Goal: Information Seeking & Learning: Find specific fact

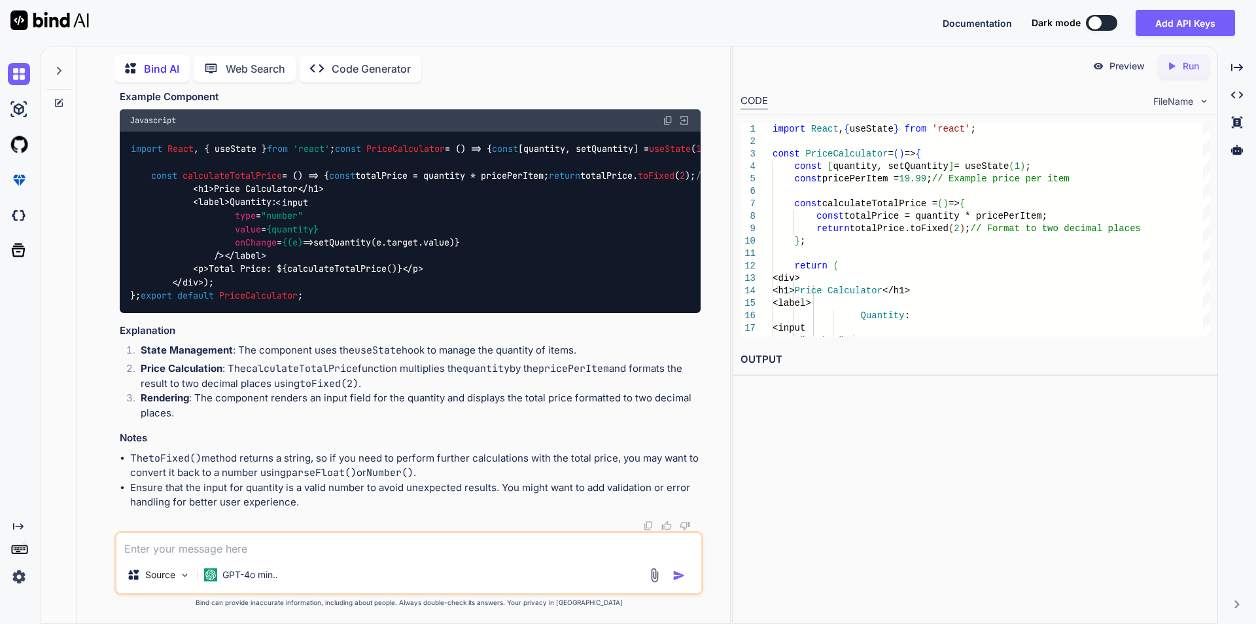
click at [176, 550] on textarea at bounding box center [408, 545] width 585 height 24
type textarea "Js built in function"
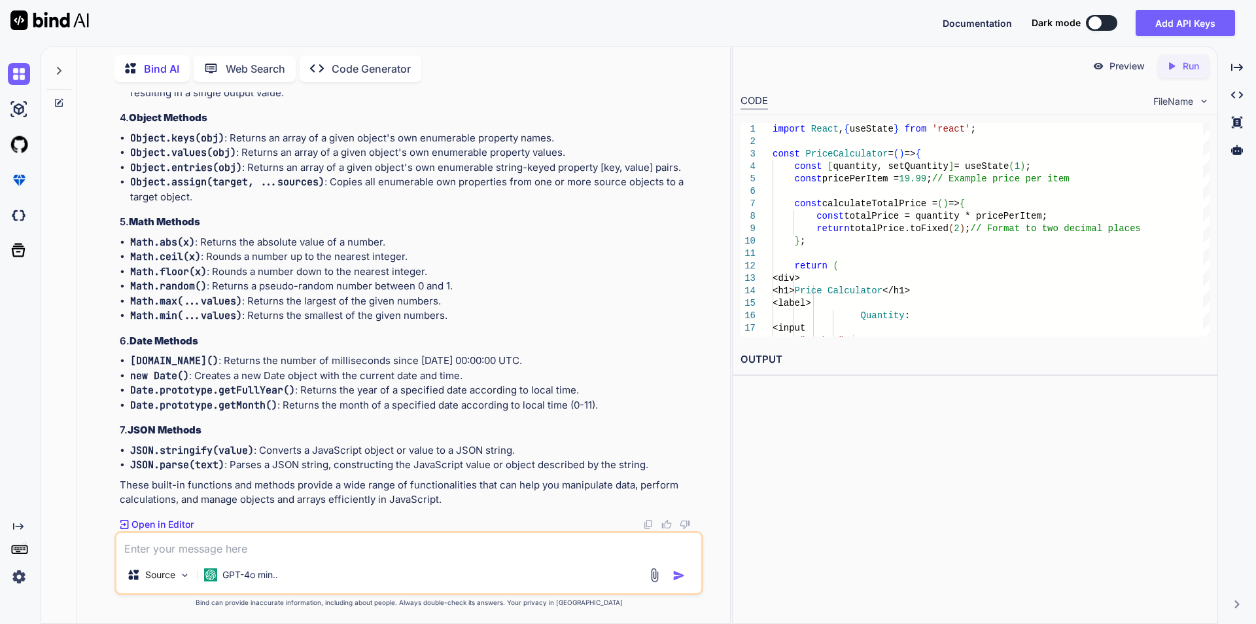
scroll to position [3644, 0]
click at [199, 547] on textarea at bounding box center [408, 545] width 585 height 24
click at [373, 580] on div "Source GPT-4o min.." at bounding box center [408, 576] width 585 height 31
click at [501, 547] on textarea "Please provide all built in function in javascript which most used in react" at bounding box center [408, 545] width 585 height 24
type textarea "Please provide all built-in functions in JavaScript that are most used in React"
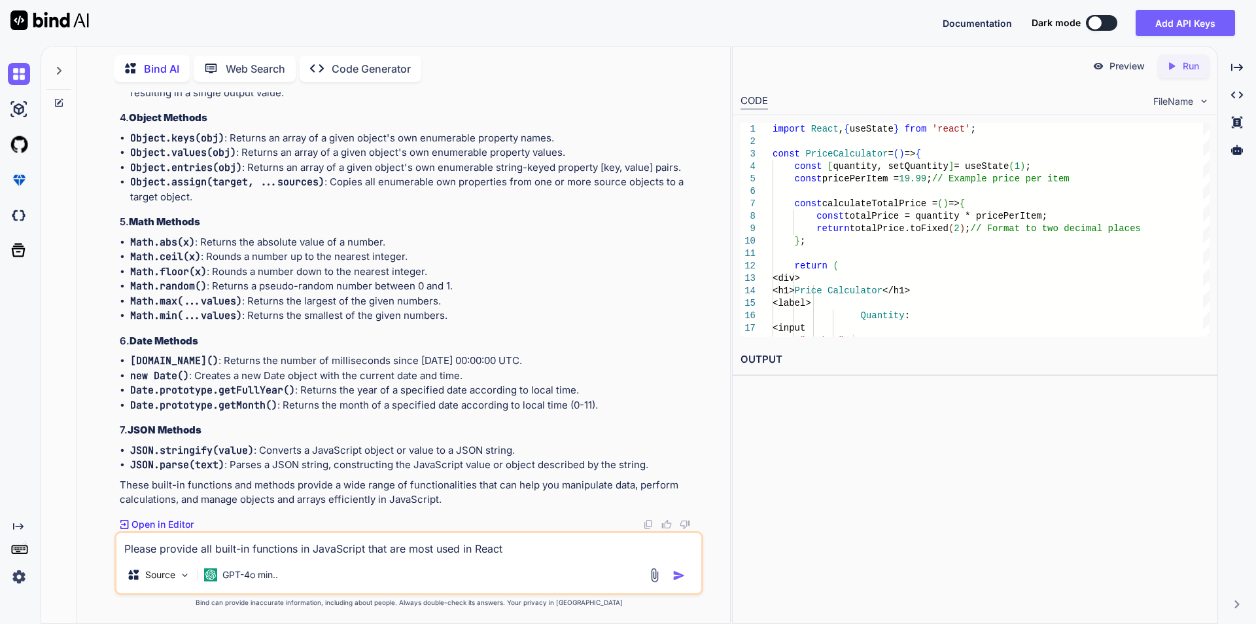
click at [515, 548] on textarea "Please provide all built-in functions in JavaScript that are most used in React" at bounding box center [408, 545] width 585 height 24
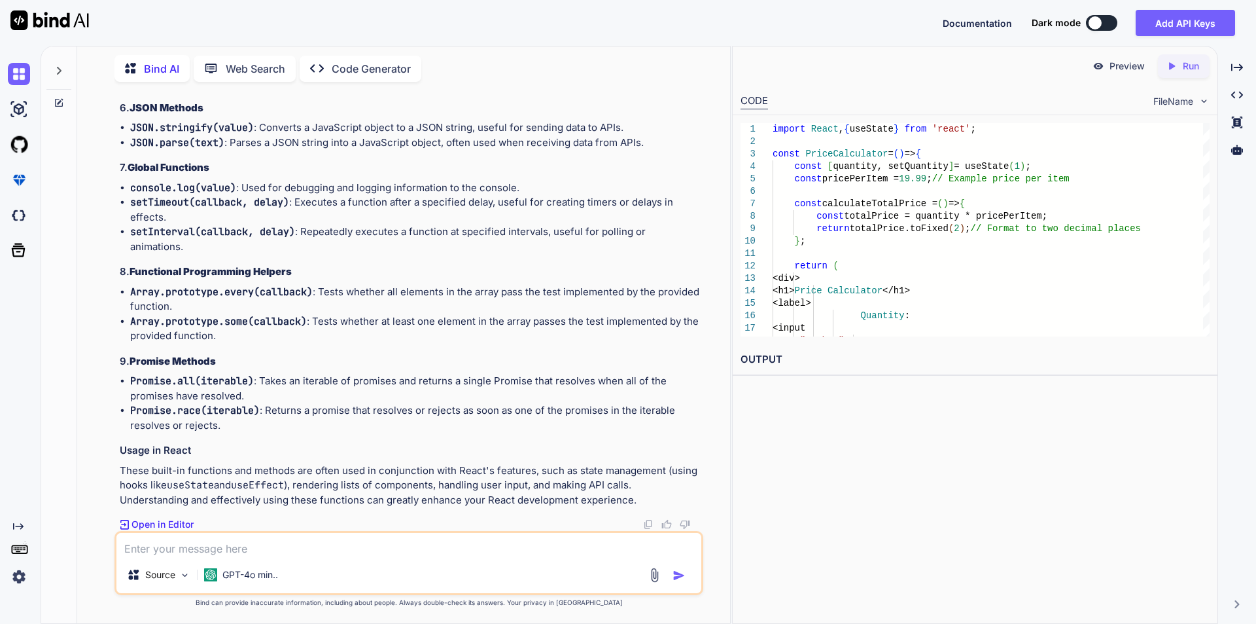
scroll to position [3906, 0]
drag, startPoint x: 192, startPoint y: 353, endPoint x: 480, endPoint y: 357, distance: 288.6
copy p "built-in JavaScript functions and methods are commonly used"
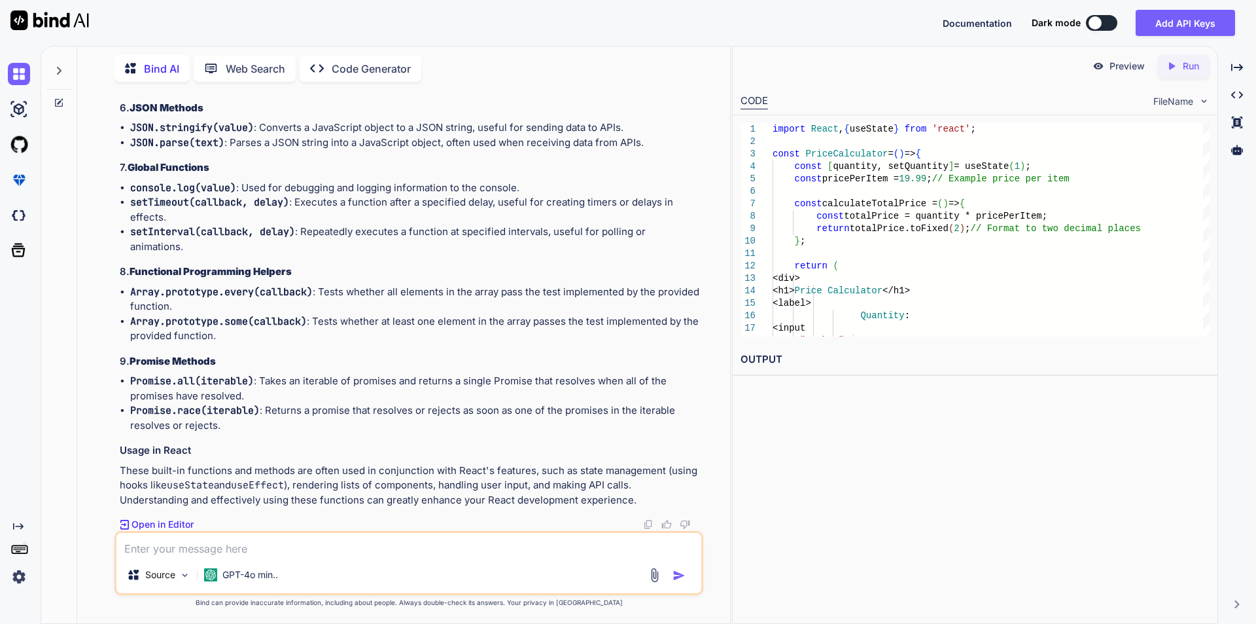
click at [185, 550] on textarea at bounding box center [408, 545] width 585 height 24
paste textarea "built-in JavaScript functions and methods are commonly used"
click at [124, 551] on textarea "built-in JavaScript functions and methods are commonly used" at bounding box center [408, 545] width 585 height 24
click at [586, 546] on textarea "Please provide a list of built-in JavaScript functions and methods that are com…" at bounding box center [408, 545] width 585 height 24
type textarea "Please provide a list of built-in JavaScript functions and methods that are com…"
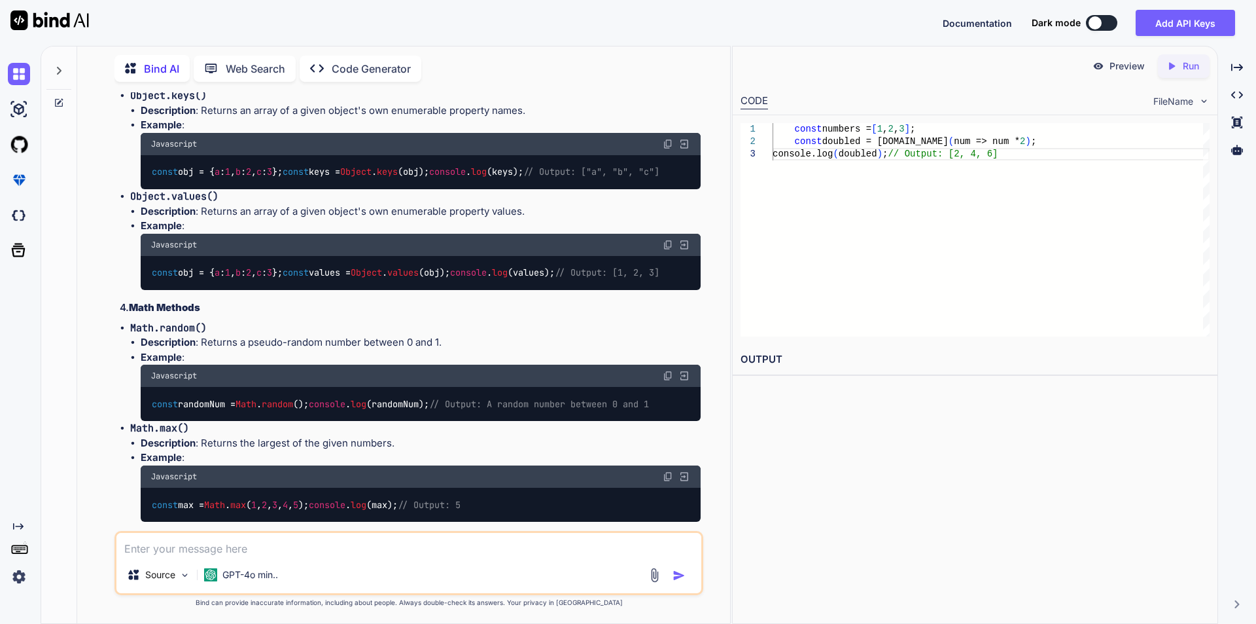
scroll to position [5320, 0]
